Goal: Use online tool/utility: Utilize a website feature to perform a specific function

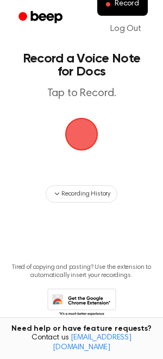
click at [80, 135] on span "button" at bounding box center [81, 134] width 37 height 37
click at [78, 92] on main "Record a Voice Note for Docs Tap to Record. Recording History Tired of copying …" at bounding box center [81, 174] width 163 height 349
click at [78, 102] on main "Record a Voice Note for Docs Tap to Record. Recording History Tired of copying …" at bounding box center [81, 174] width 163 height 349
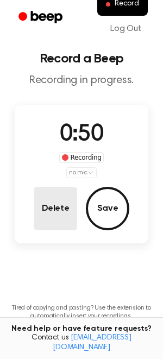
click at [65, 206] on button "Delete" at bounding box center [55, 208] width 43 height 43
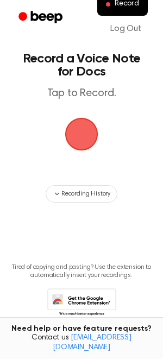
click at [84, 128] on span "button" at bounding box center [81, 134] width 30 height 30
click at [74, 94] on main "Record a Voice Note for Docs Tap to Record. Recording History Tired of copying …" at bounding box center [81, 174] width 163 height 349
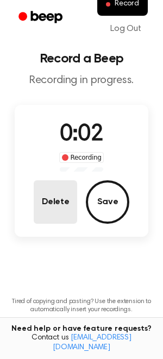
click at [51, 202] on button "Delete" at bounding box center [55, 201] width 43 height 43
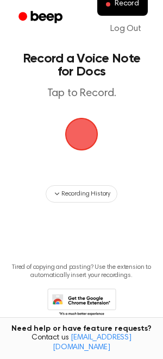
click at [88, 129] on span "button" at bounding box center [81, 134] width 33 height 33
click at [76, 94] on main "Record a Voice Note for Docs Tap to Record. Recording History Tired of copying …" at bounding box center [81, 174] width 163 height 349
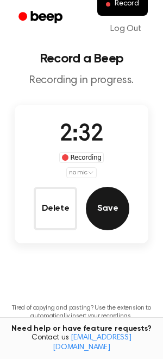
click at [112, 217] on button "Save" at bounding box center [107, 208] width 43 height 43
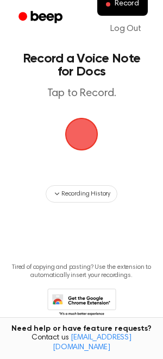
click at [86, 138] on span "button" at bounding box center [81, 134] width 55 height 55
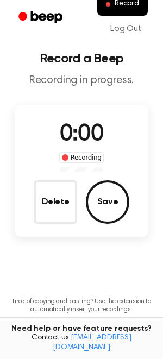
click at [83, 193] on div "Delete Save" at bounding box center [82, 201] width 96 height 43
click at [54, 194] on button "Delete" at bounding box center [55, 201] width 43 height 43
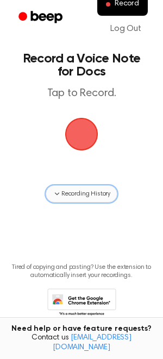
click at [60, 198] on icon "button" at bounding box center [57, 194] width 9 height 9
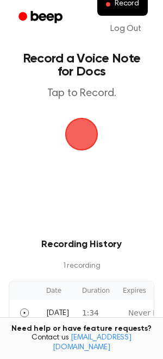
click at [82, 131] on span "button" at bounding box center [81, 134] width 61 height 61
click at [74, 96] on main "Record a Voice Note for Docs Tap to Record. Recording History 1 recording Date …" at bounding box center [81, 236] width 163 height 473
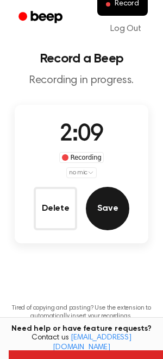
click at [116, 207] on button "Save" at bounding box center [107, 208] width 43 height 43
